Goal: Transaction & Acquisition: Download file/media

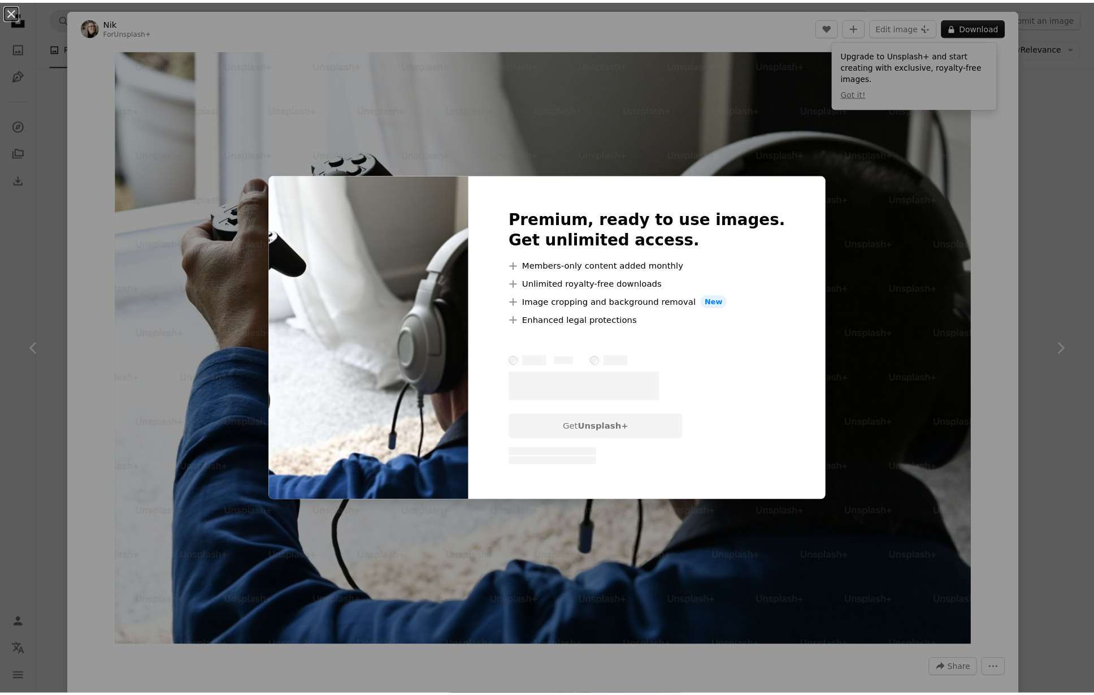
scroll to position [2544, 0]
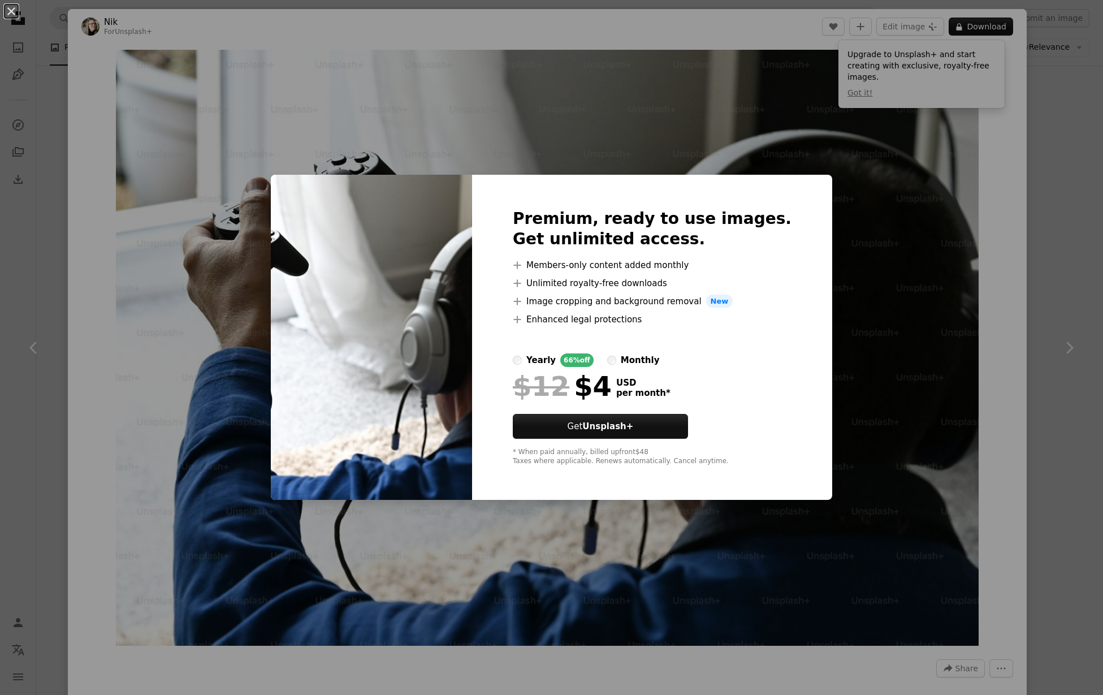
drag, startPoint x: 957, startPoint y: 189, endPoint x: 973, endPoint y: 131, distance: 60.9
click at [960, 181] on div "An X shape Premium, ready to use images. Get unlimited access. A plus sign Memb…" at bounding box center [551, 347] width 1103 height 695
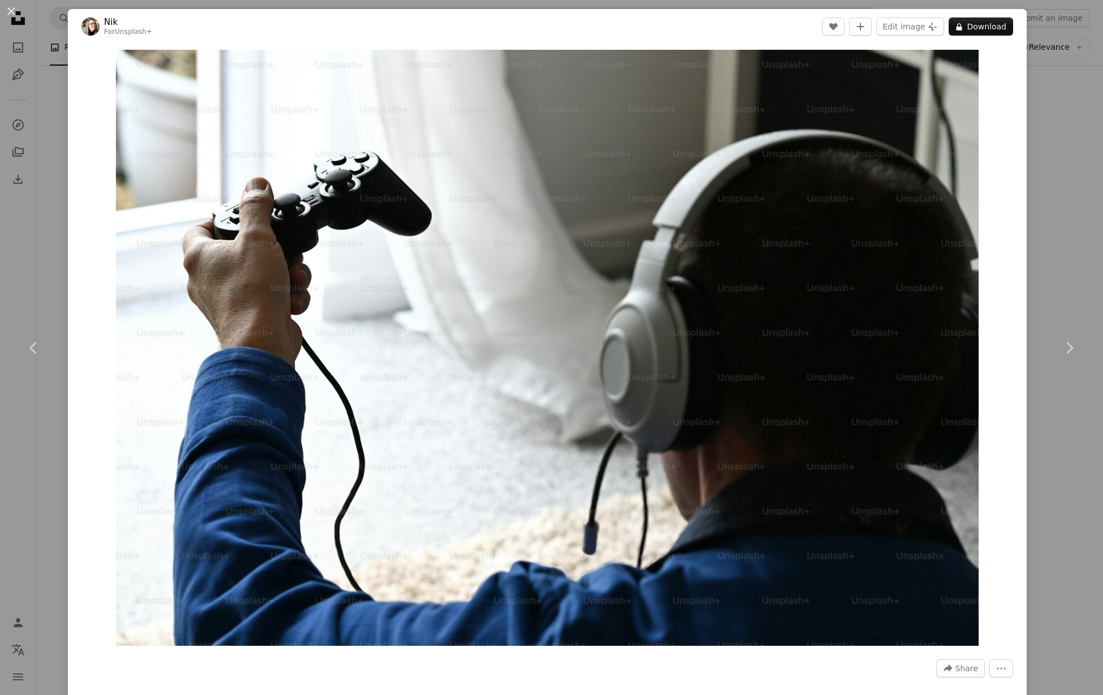
click at [1032, 209] on div "An X shape Chevron left Chevron right Nik For Unsplash+ A heart A plus sign Edi…" at bounding box center [551, 347] width 1103 height 695
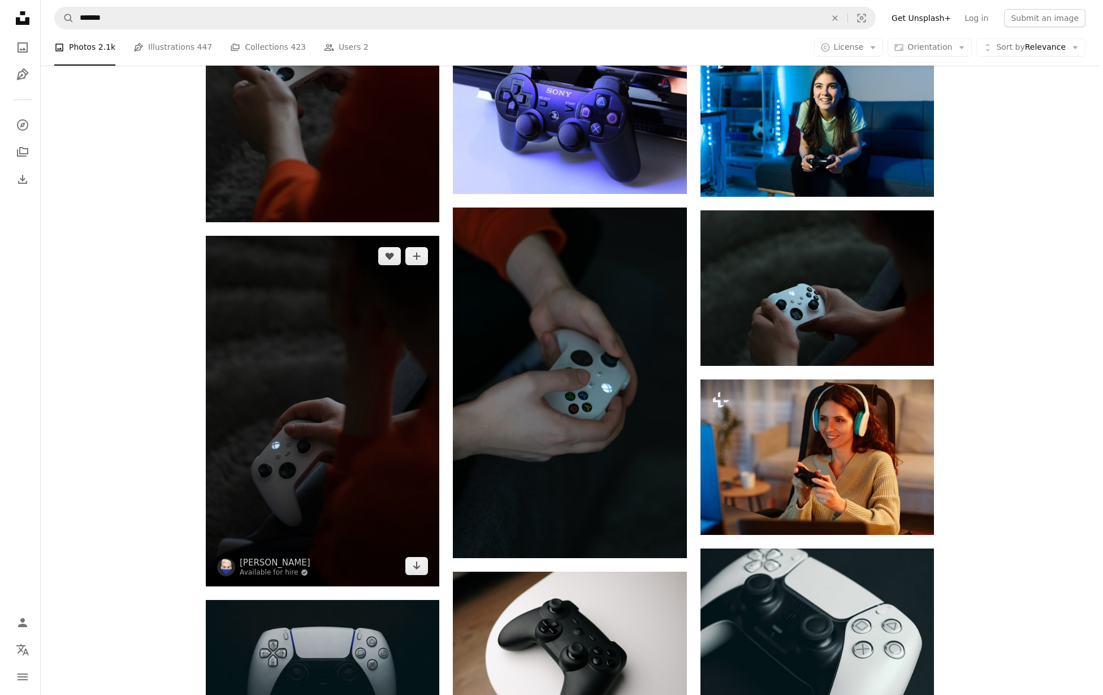
scroll to position [8818, 0]
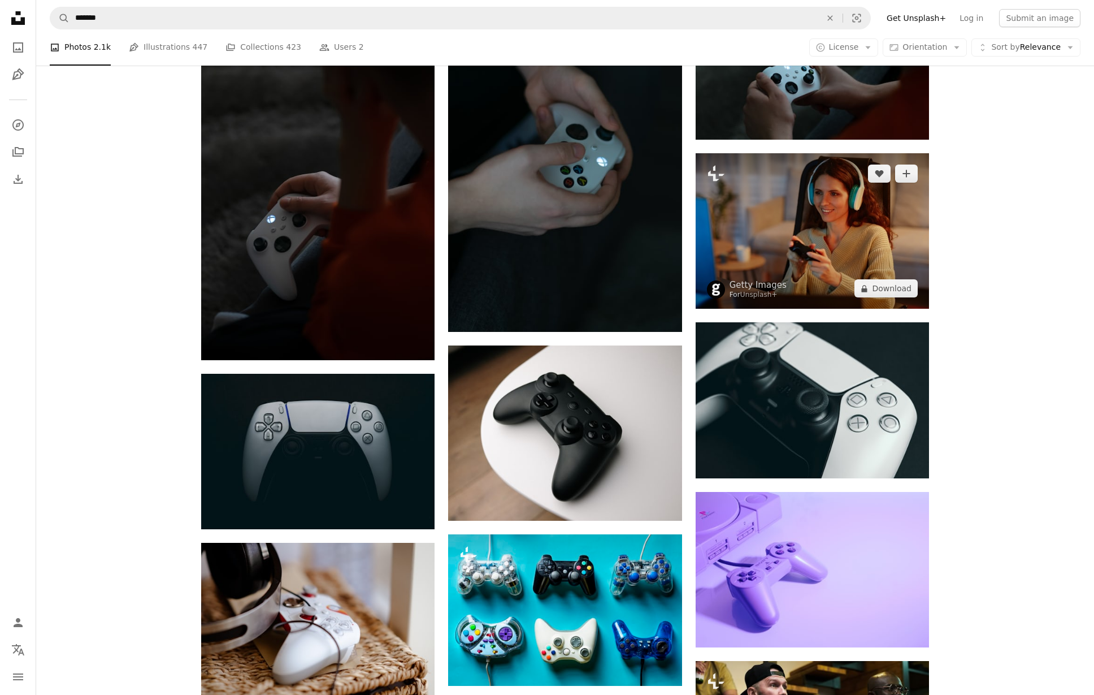
click at [820, 234] on img at bounding box center [812, 230] width 233 height 155
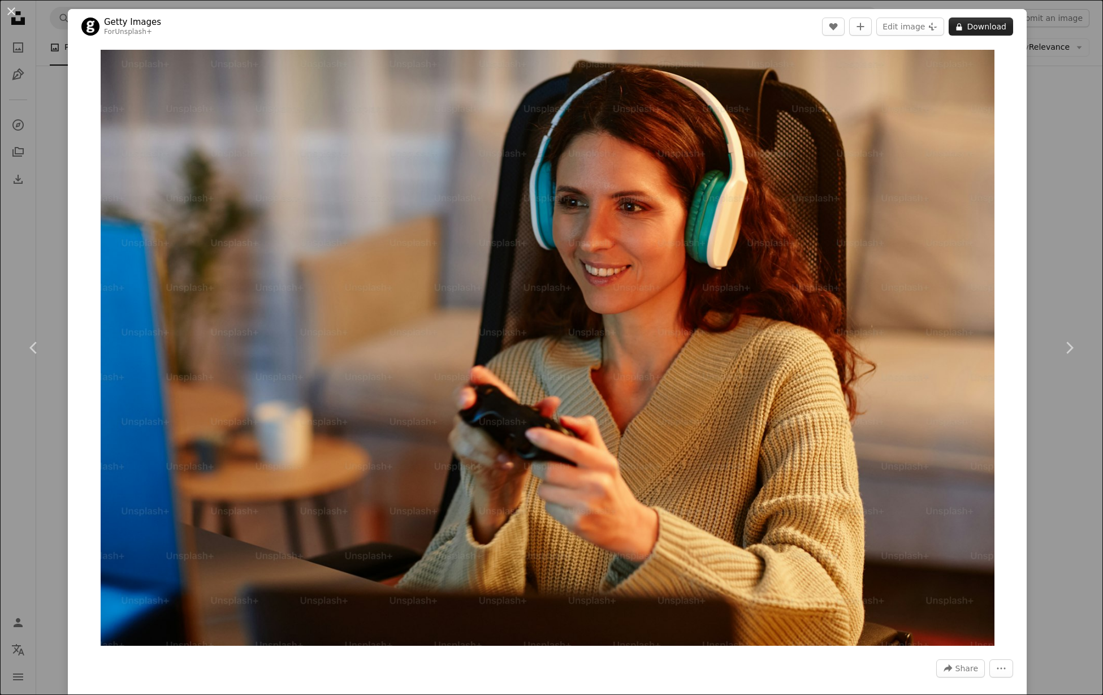
click at [968, 31] on button "A lock Download" at bounding box center [980, 27] width 64 height 18
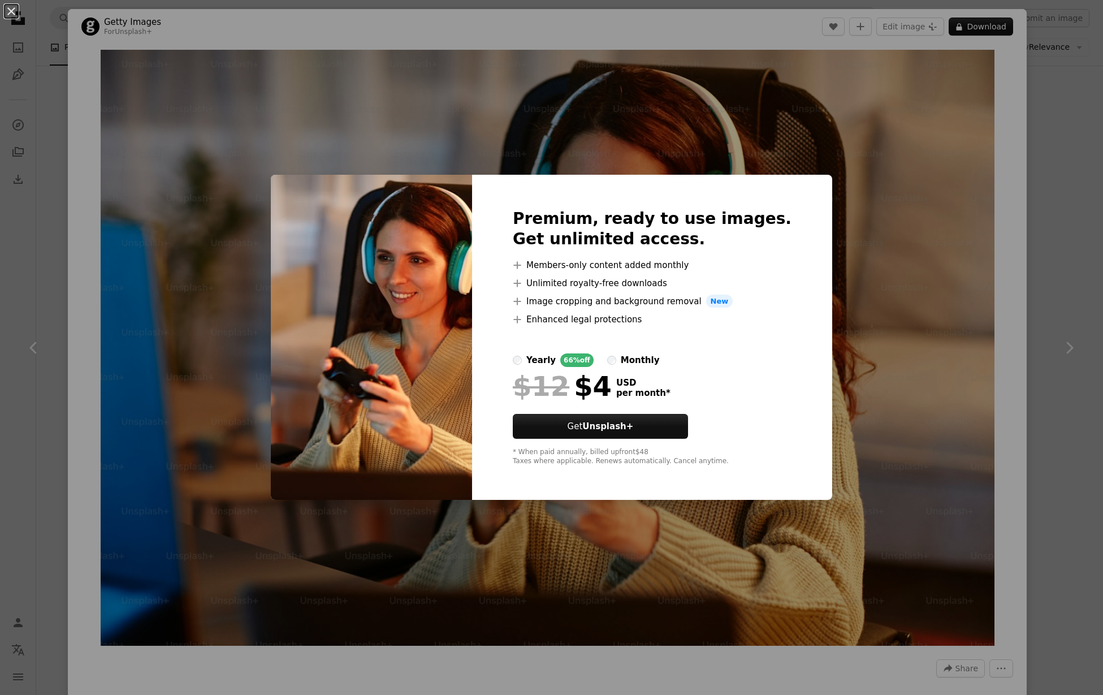
drag, startPoint x: 1027, startPoint y: 193, endPoint x: 1028, endPoint y: 161, distance: 32.2
click at [1027, 192] on div "An X shape Premium, ready to use images. Get unlimited access. A plus sign Memb…" at bounding box center [551, 347] width 1103 height 695
